Goal: Task Accomplishment & Management: Complete application form

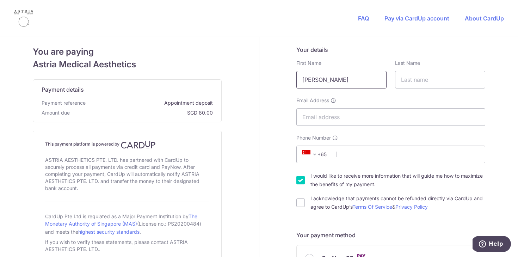
type input "[PERSON_NAME]"
type input "Lim"
type input "[EMAIL_ADDRESS][DOMAIN_NAME]"
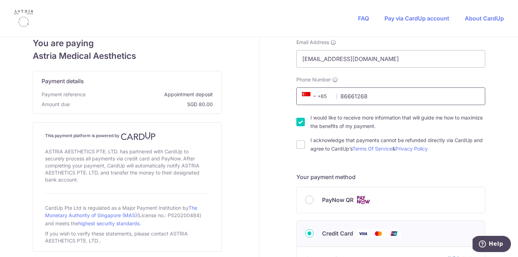
scroll to position [66, 0]
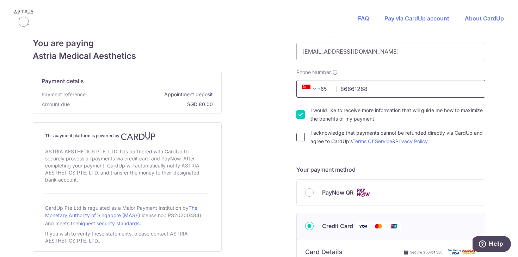
type input "86661268"
click at [296, 139] on input "I acknowledge that payments cannot be refunded directly via CardUp and agree to…" at bounding box center [300, 137] width 8 height 8
checkbox input "true"
click at [300, 113] on input "I would like to receive more information that will guide me how to maximize the…" at bounding box center [300, 114] width 8 height 8
checkbox input "false"
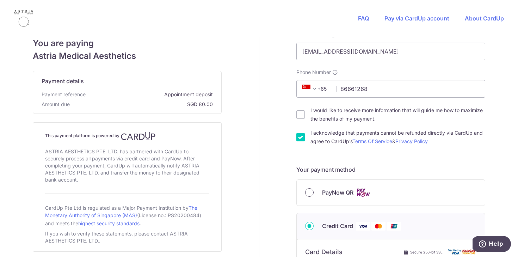
click at [305, 193] on input "PayNow QR" at bounding box center [309, 192] width 8 height 8
radio input "true"
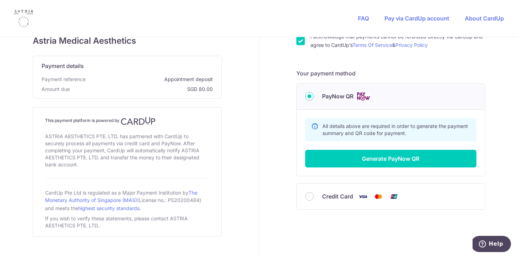
scroll to position [162, 0]
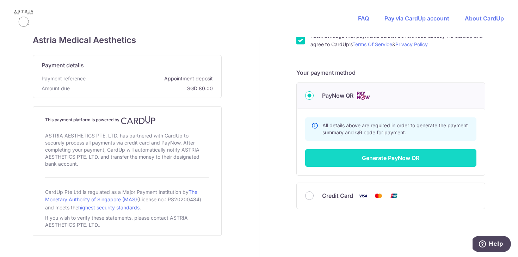
click at [389, 155] on button "Generate PayNow QR" at bounding box center [390, 158] width 171 height 18
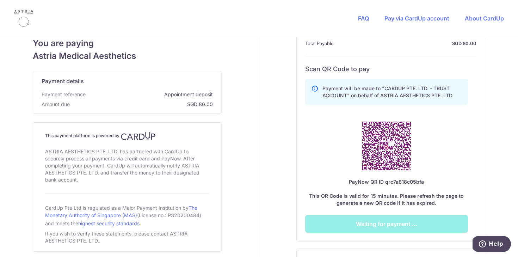
scroll to position [256, 0]
